Goal: Task Accomplishment & Management: Use online tool/utility

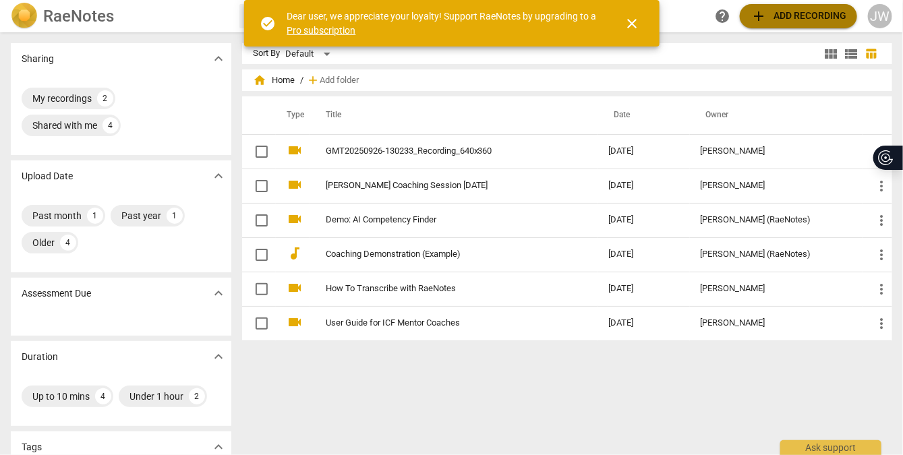
click at [780, 15] on span "add Add recording" at bounding box center [799, 16] width 96 height 16
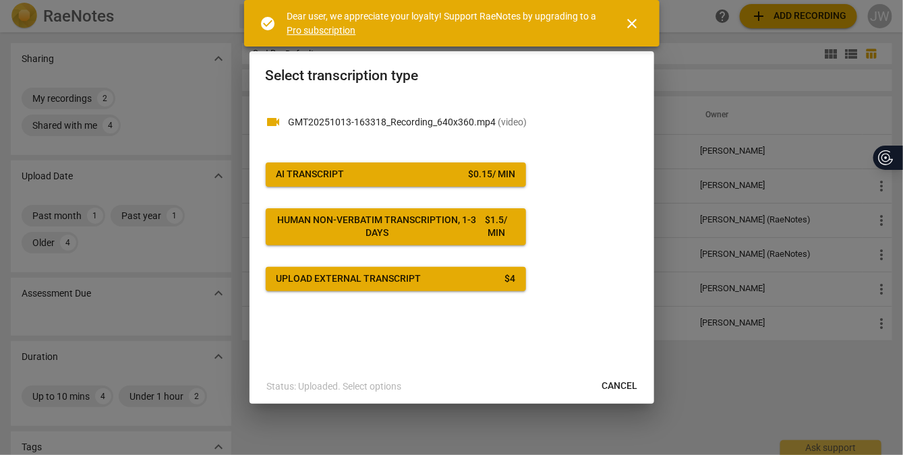
click at [385, 178] on span "AI Transcript $ 0.15 / min" at bounding box center [396, 174] width 239 height 13
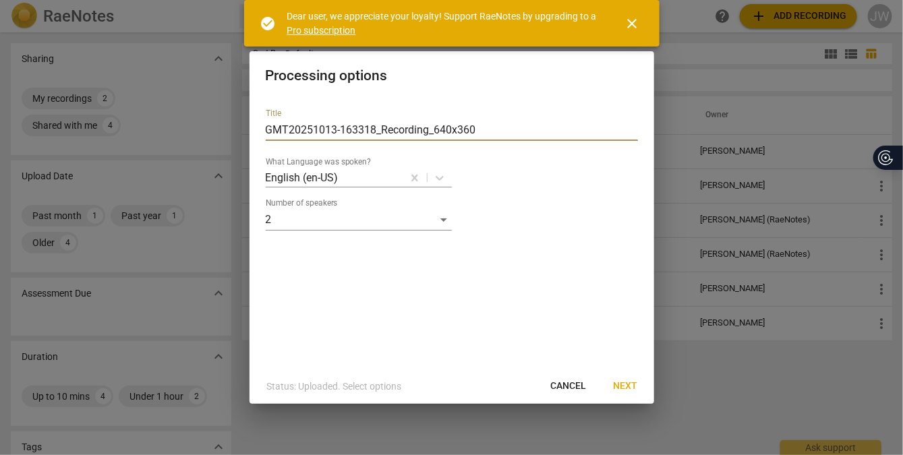
drag, startPoint x: 491, startPoint y: 130, endPoint x: 159, endPoint y: 178, distance: 335.2
click at [163, 179] on div "Processing options Title GMT20251013-163318_Recording_640x360 What Language was…" at bounding box center [451, 227] width 903 height 455
type input "[PERSON_NAME] RCS3"
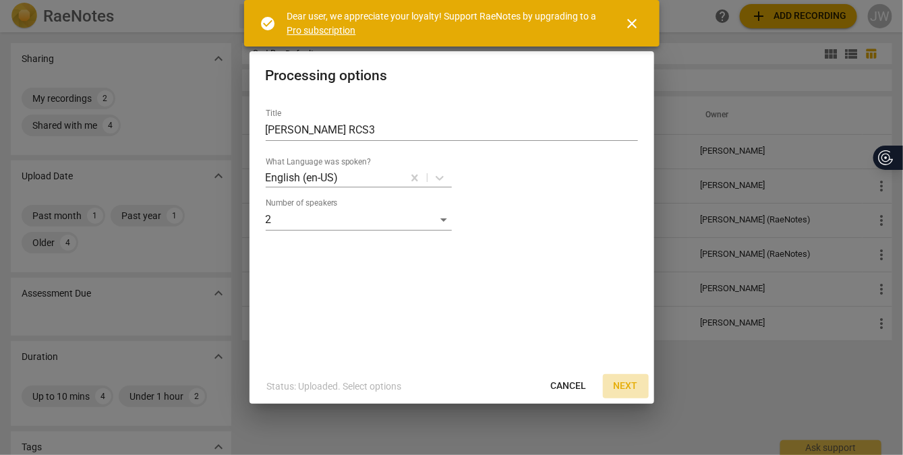
click at [638, 388] on button "Next" at bounding box center [626, 386] width 46 height 24
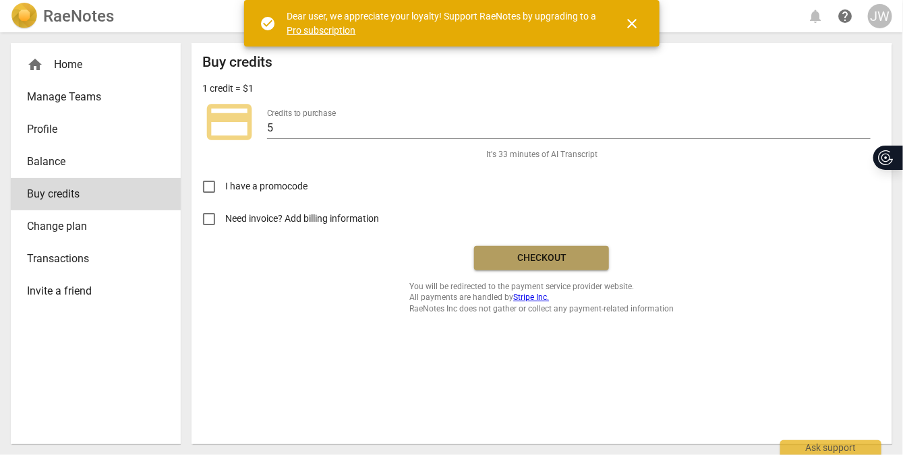
click at [524, 253] on span "Checkout" at bounding box center [541, 258] width 113 height 13
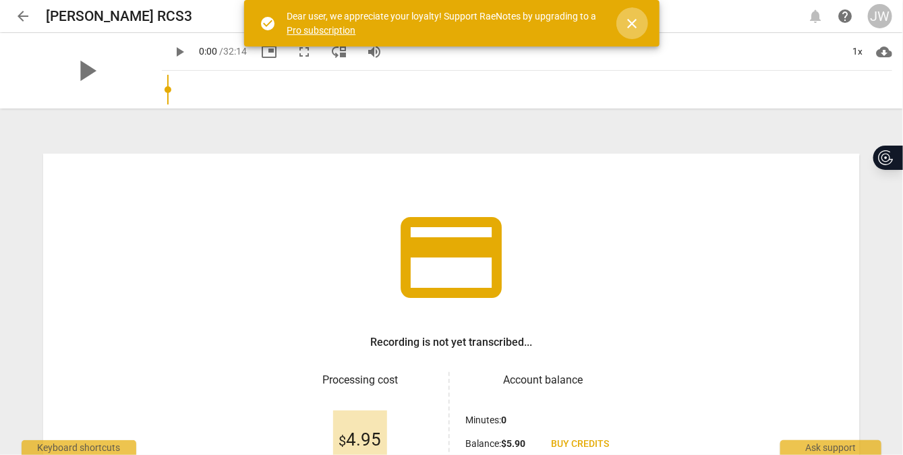
click at [635, 28] on span "close" at bounding box center [632, 24] width 16 height 16
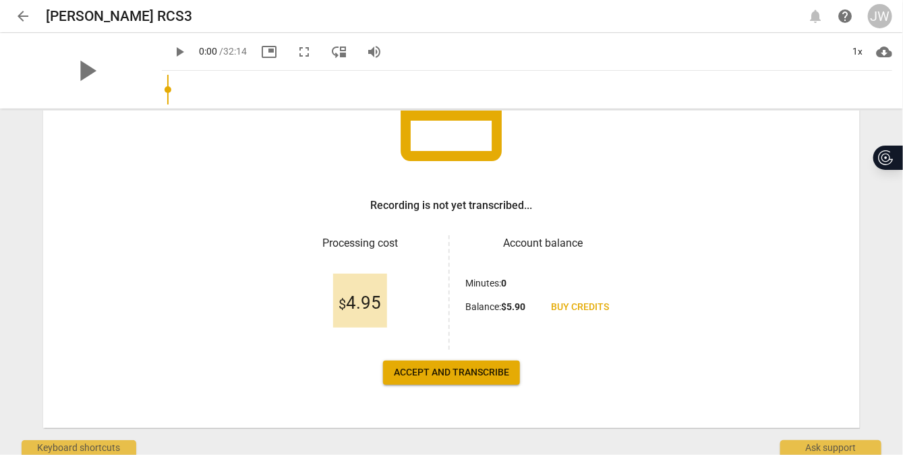
scroll to position [152, 0]
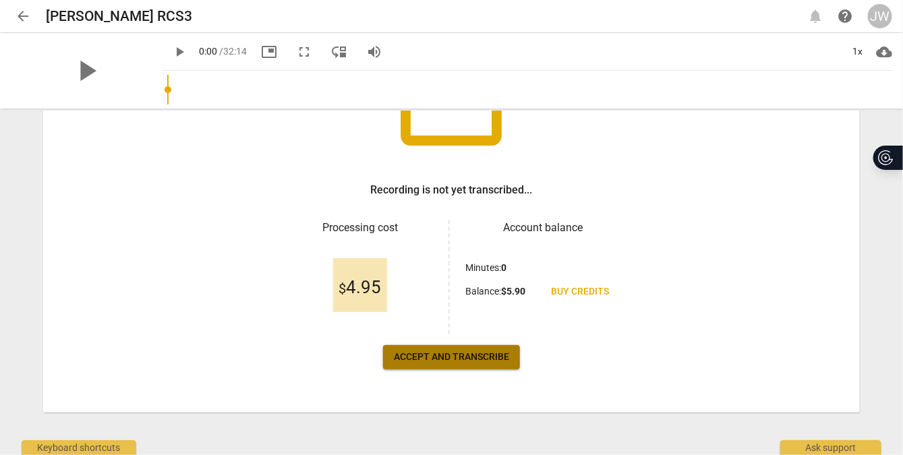
click at [442, 355] on span "Accept and transcribe" at bounding box center [451, 357] width 115 height 13
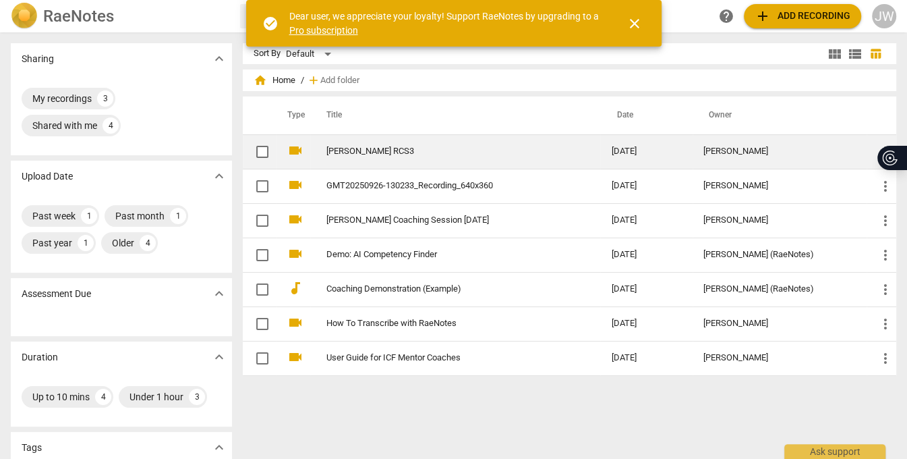
click at [351, 149] on link "[PERSON_NAME] RCS3" at bounding box center [444, 151] width 236 height 10
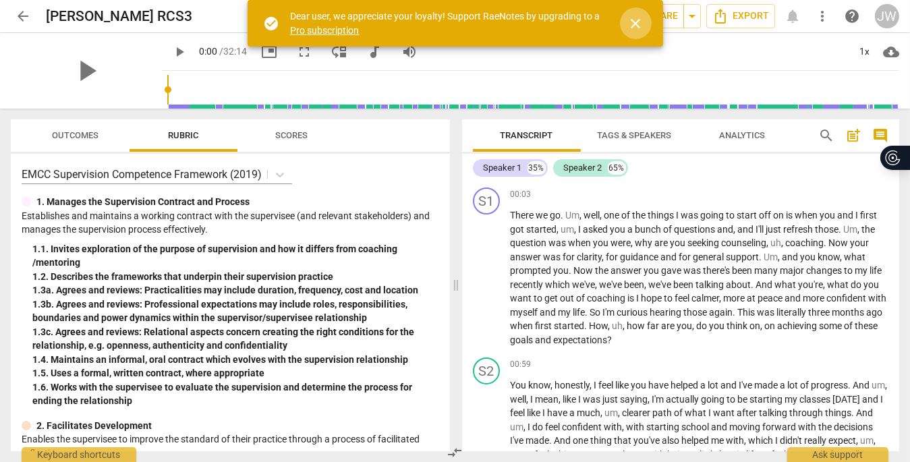
click at [633, 27] on span "close" at bounding box center [636, 24] width 16 height 16
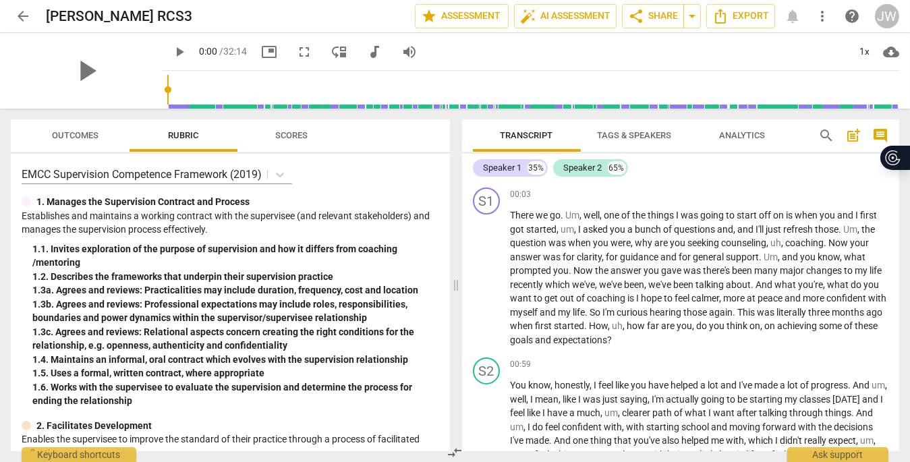
type input "1021"
click at [545, 71] on input "range" at bounding box center [533, 89] width 732 height 43
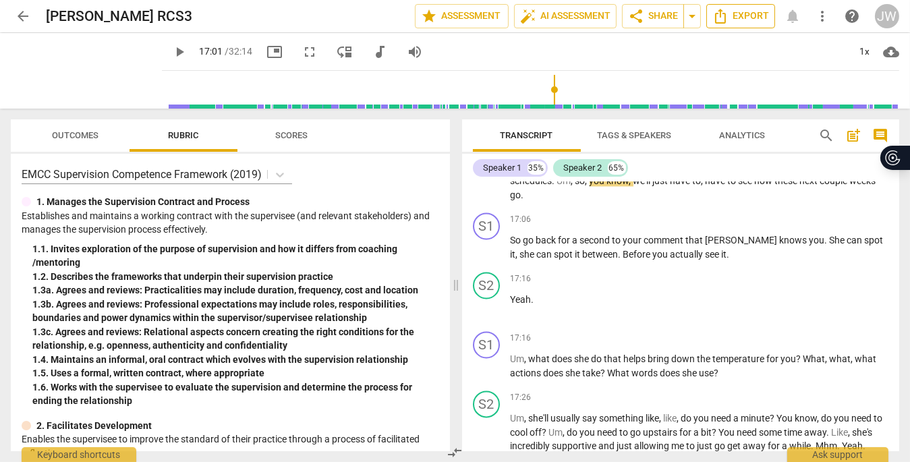
click at [723, 16] on icon "Export" at bounding box center [720, 16] width 16 height 16
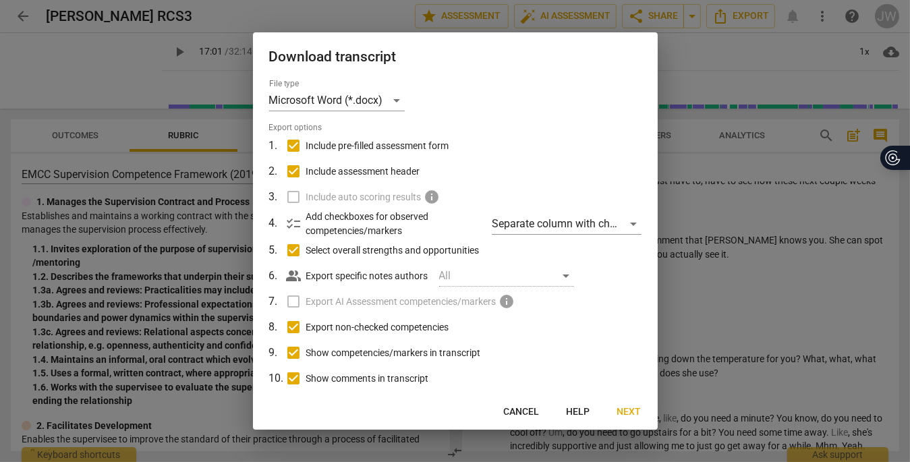
click at [621, 409] on span "Next" at bounding box center [629, 411] width 24 height 13
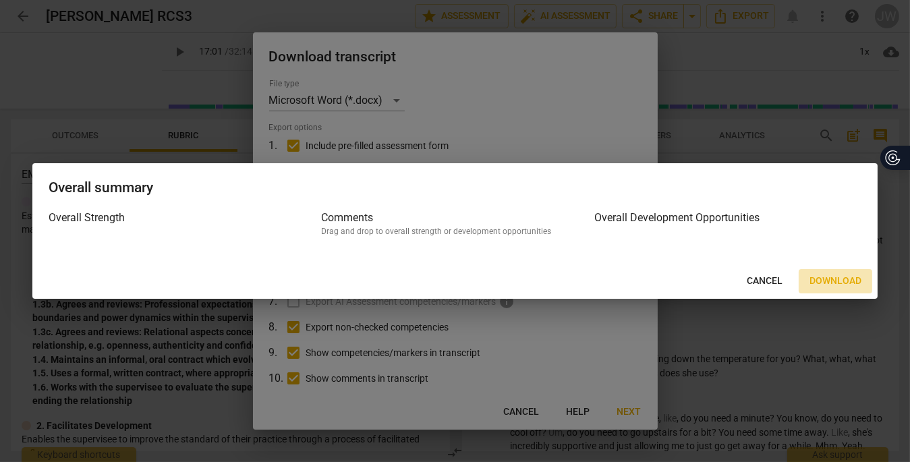
click at [831, 275] on span "Download" at bounding box center [835, 280] width 52 height 13
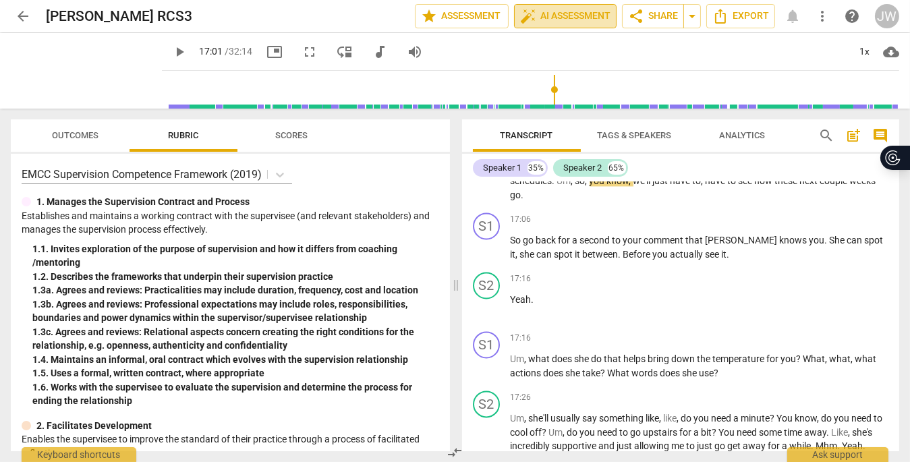
click at [552, 13] on span "auto_fix_high AI Assessment" at bounding box center [565, 16] width 90 height 16
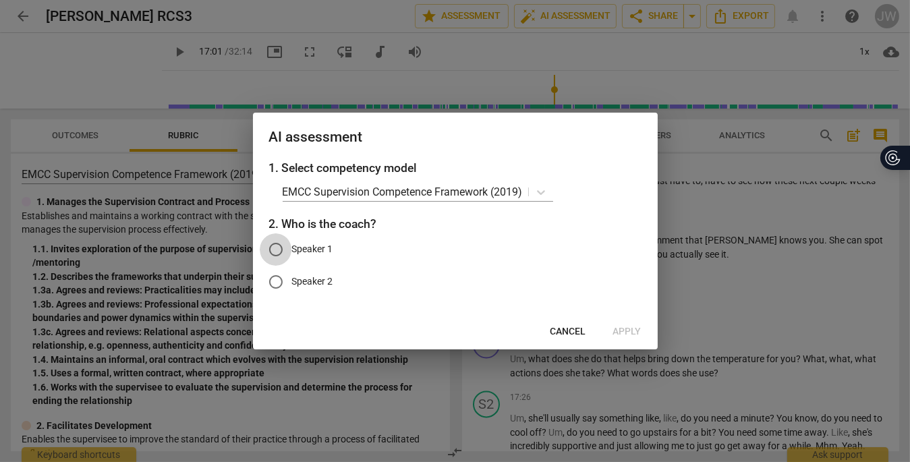
click at [277, 241] on input "Speaker 1" at bounding box center [276, 249] width 32 height 32
radio input "true"
click at [636, 328] on span "Apply" at bounding box center [627, 331] width 28 height 13
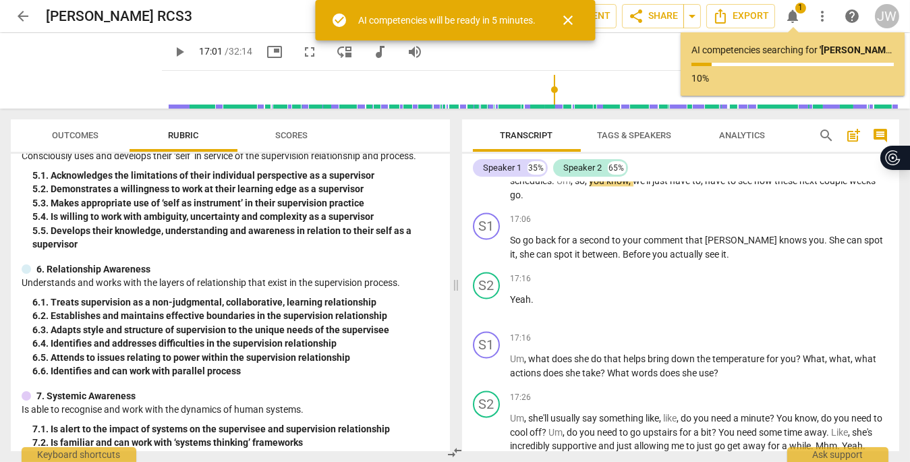
scroll to position [1339, 0]
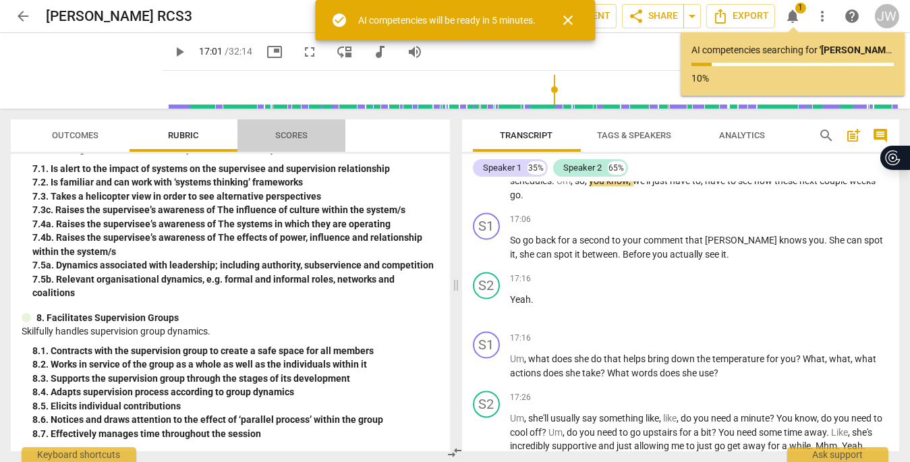
click at [297, 140] on span "Scores" at bounding box center [291, 136] width 65 height 18
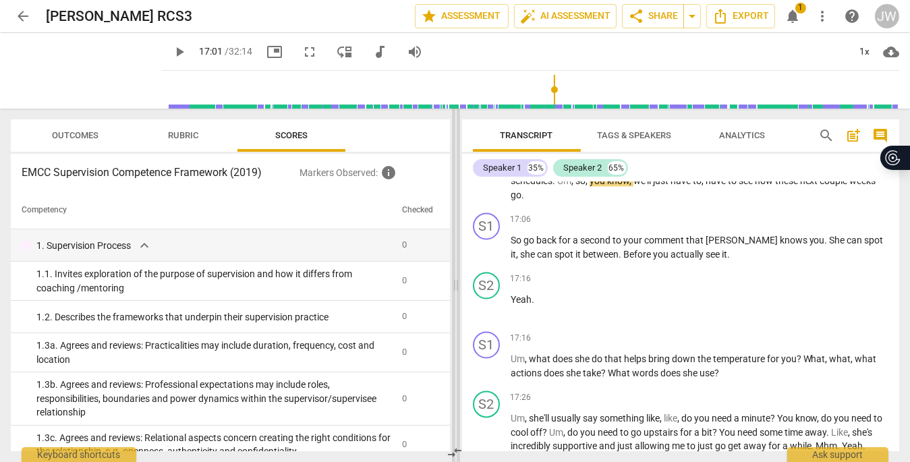
scroll to position [4243, 0]
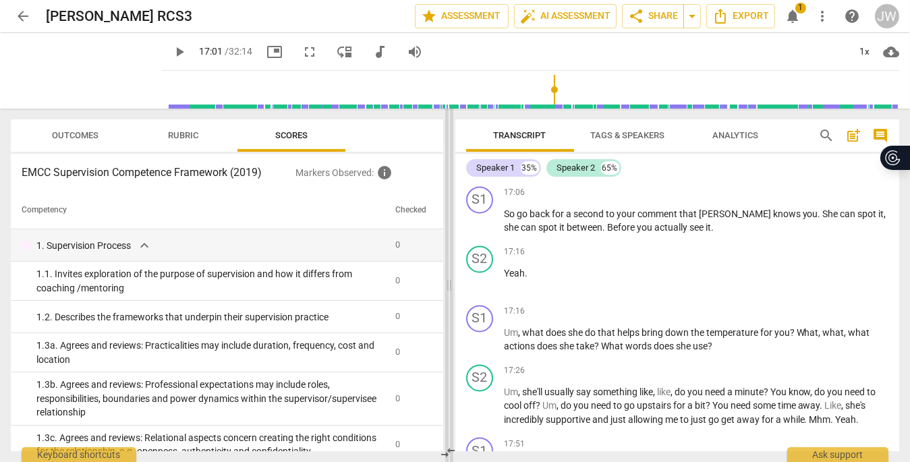
drag, startPoint x: 456, startPoint y: 294, endPoint x: 448, endPoint y: 324, distance: 30.6
click at [448, 324] on span at bounding box center [449, 285] width 8 height 353
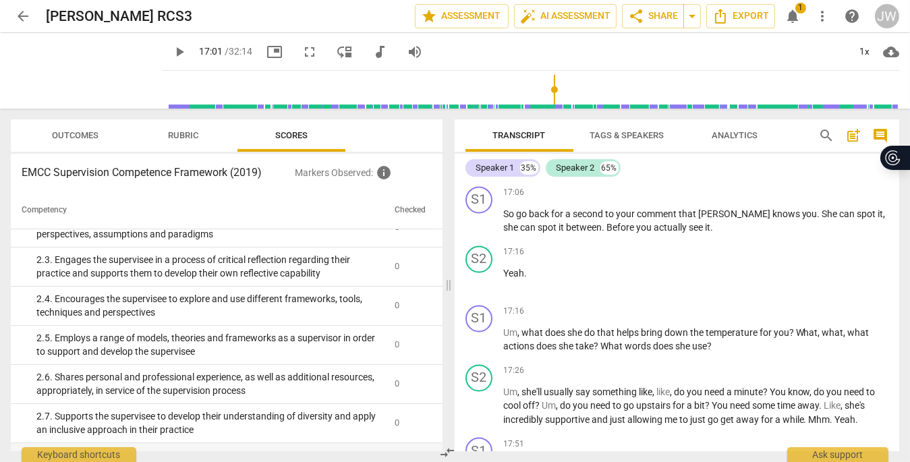
scroll to position [0, 0]
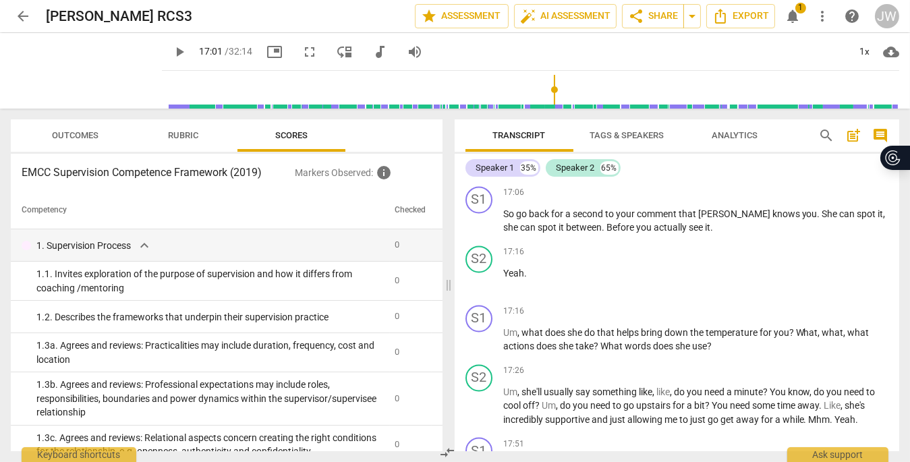
click at [185, 141] on span "Rubric" at bounding box center [183, 136] width 63 height 18
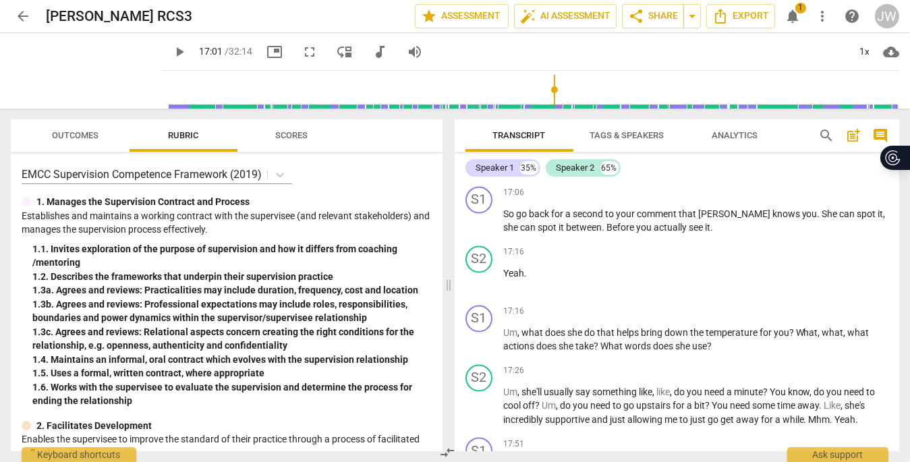
click at [82, 136] on span "Outcomes" at bounding box center [76, 135] width 47 height 10
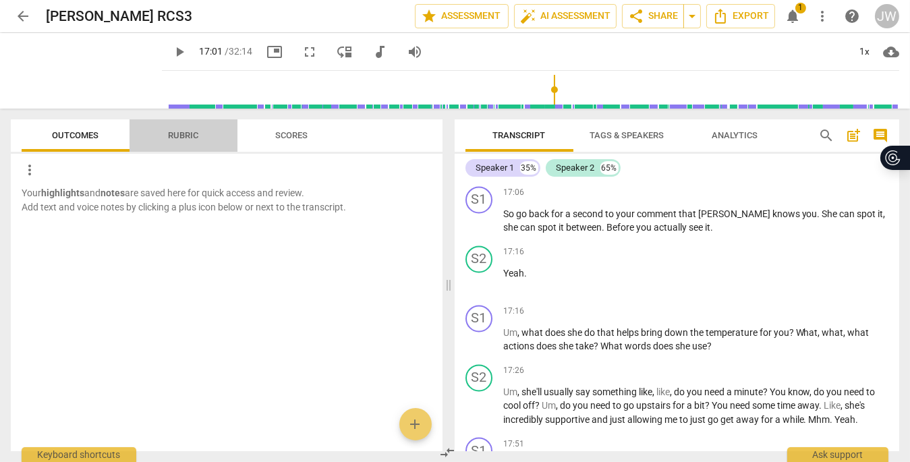
click at [178, 136] on span "Rubric" at bounding box center [184, 135] width 30 height 10
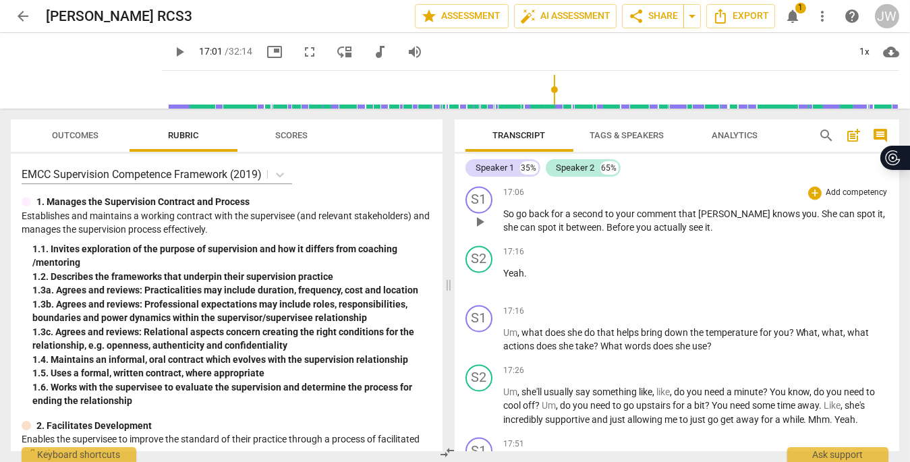
drag, startPoint x: 900, startPoint y: 204, endPoint x: 853, endPoint y: 239, distance: 58.4
click at [900, 212] on div "Transcript Tags & Speakers Analytics search post_add comment Speaker 1 35% Spea…" at bounding box center [679, 285] width 461 height 353
click at [520, 233] on span "she" at bounding box center [511, 227] width 17 height 11
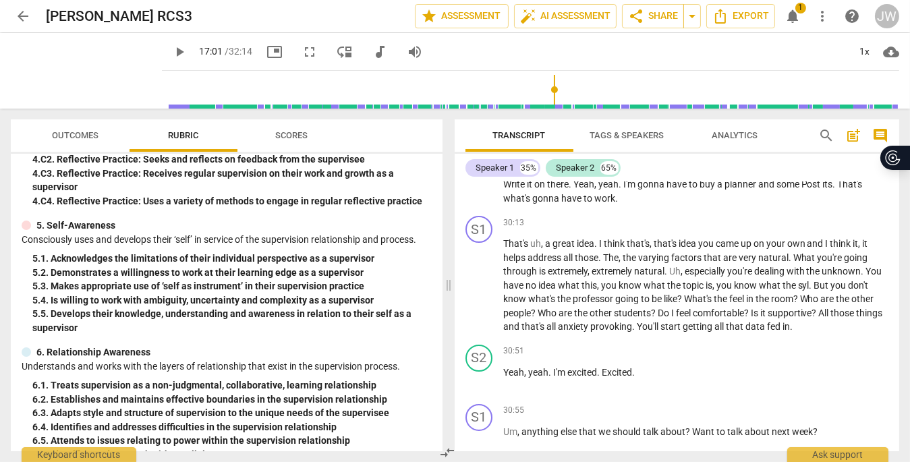
scroll to position [7306, 0]
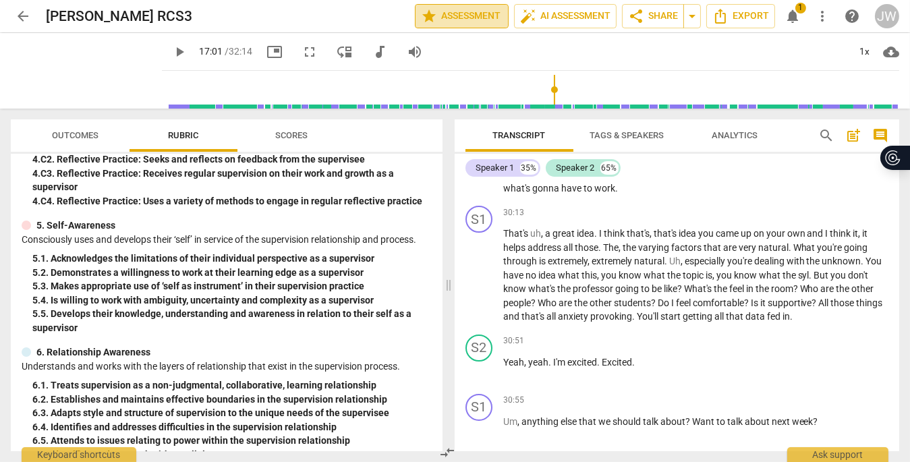
click at [473, 17] on span "star Assessment" at bounding box center [462, 16] width 82 height 16
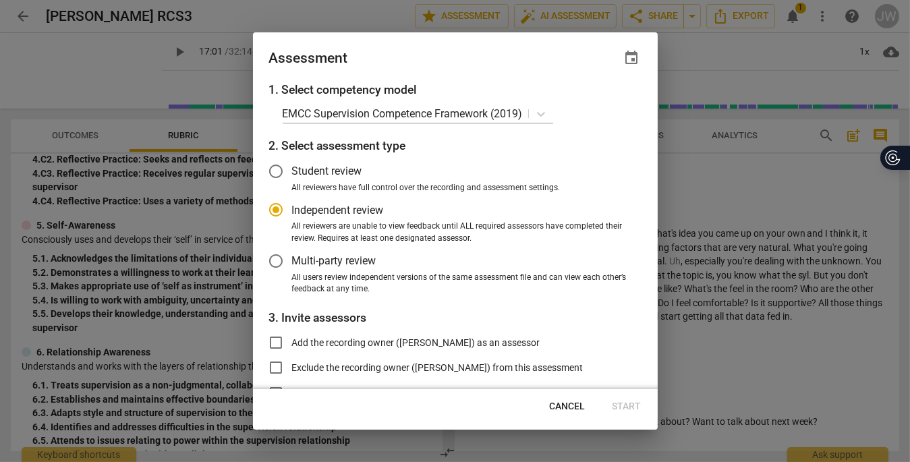
radio input "false"
click at [279, 342] on input "Add the recording owner (John Wasley) as an assessor" at bounding box center [276, 342] width 32 height 32
checkbox input "true"
click at [624, 400] on span "Start" at bounding box center [626, 406] width 29 height 13
radio input "false"
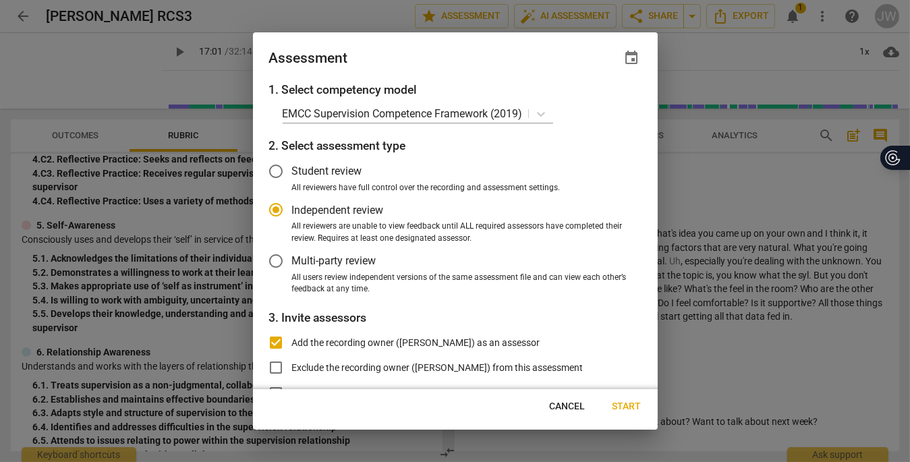
type input "John Wasley <jwasley@wasleyassociates.com>"
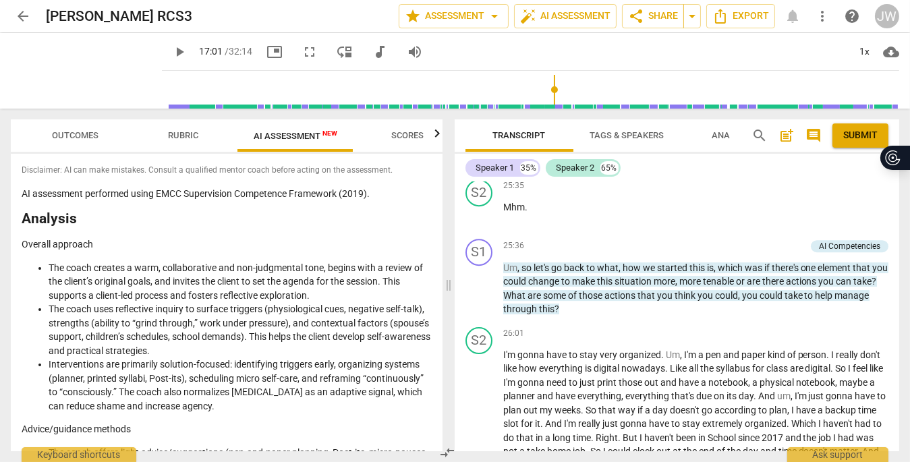
scroll to position [6225, 0]
